Goal: Navigation & Orientation: Find specific page/section

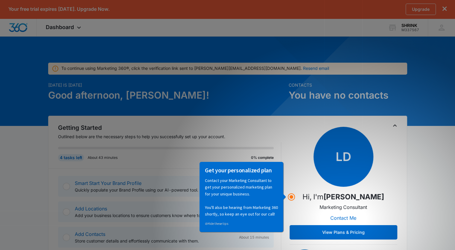
click at [396, 125] on icon "Toggle Collapse" at bounding box center [394, 125] width 7 height 7
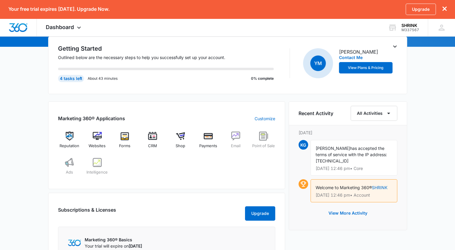
scroll to position [68, 0]
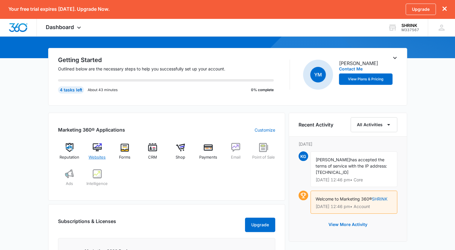
click at [99, 153] on div "Websites" at bounding box center [97, 154] width 23 height 22
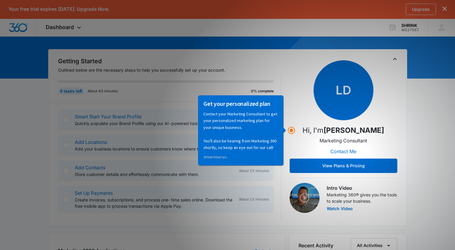
click at [394, 57] on icon "Toggle Collapse" at bounding box center [394, 58] width 7 height 7
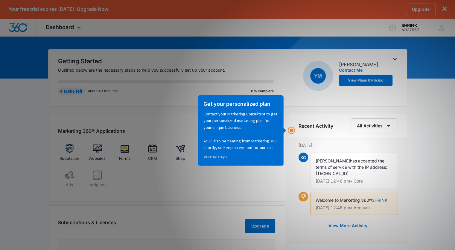
click at [394, 57] on icon "Toggle Collapse" at bounding box center [394, 58] width 7 height 7
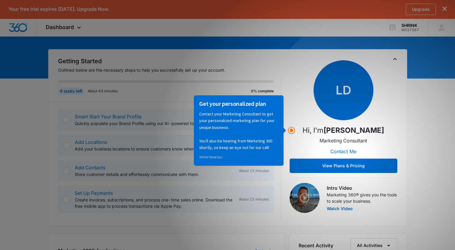
click at [395, 58] on icon "Toggle Collapse" at bounding box center [394, 58] width 7 height 7
